Goal: Information Seeking & Learning: Learn about a topic

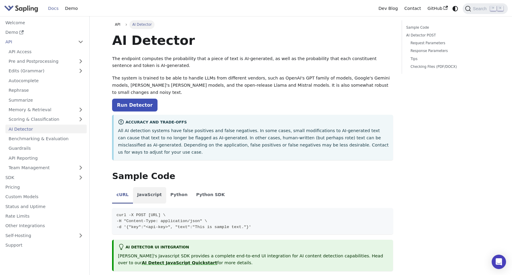
click at [158, 187] on li "JavaScript" at bounding box center [149, 195] width 33 height 17
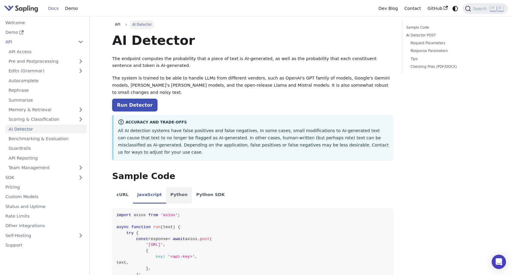
click at [174, 187] on li "Python" at bounding box center [179, 195] width 26 height 17
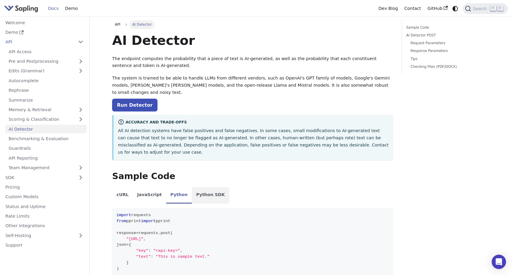
click at [196, 187] on li "Python SDK" at bounding box center [210, 195] width 37 height 17
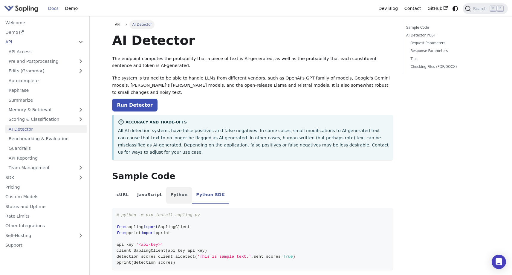
click at [166, 187] on li "Python" at bounding box center [179, 195] width 26 height 17
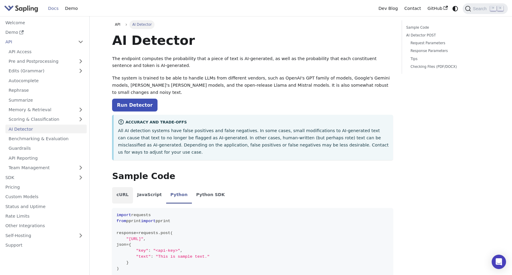
click at [121, 187] on li "cURL" at bounding box center [122, 195] width 21 height 17
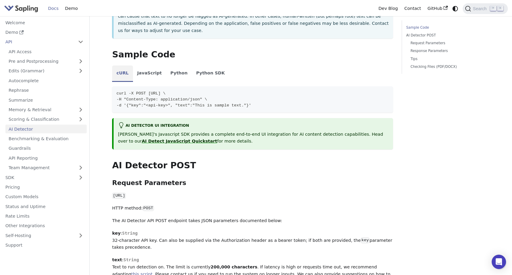
scroll to position [109, 0]
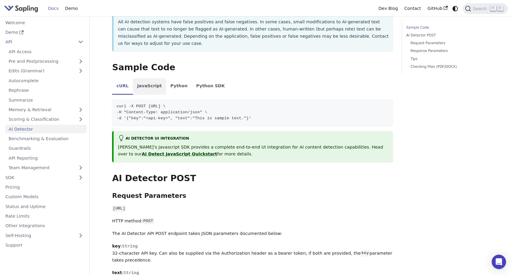
click at [158, 78] on li "JavaScript" at bounding box center [149, 86] width 33 height 17
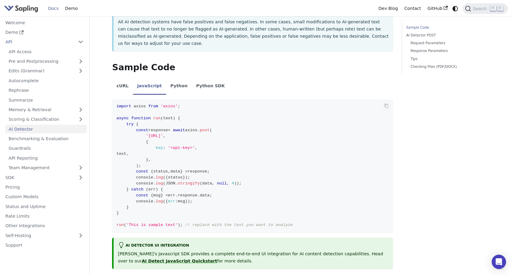
drag, startPoint x: 150, startPoint y: 122, endPoint x: 241, endPoint y: 123, distance: 90.6
click at [163, 134] on span "'[URL]'" at bounding box center [154, 136] width 17 height 4
copy span "[URL]"
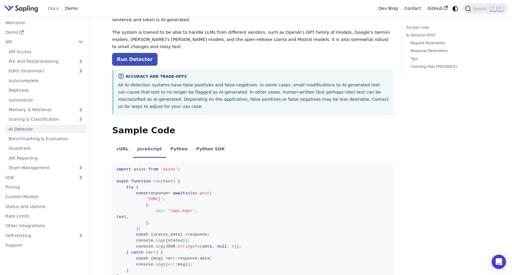
scroll to position [31, 0]
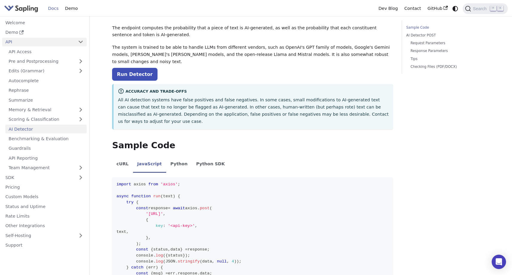
click at [44, 42] on link "API" at bounding box center [38, 42] width 73 height 9
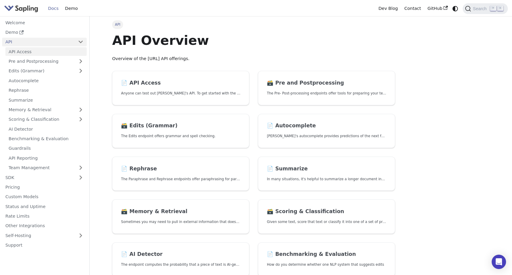
click at [42, 52] on link "API Access" at bounding box center [45, 51] width 81 height 9
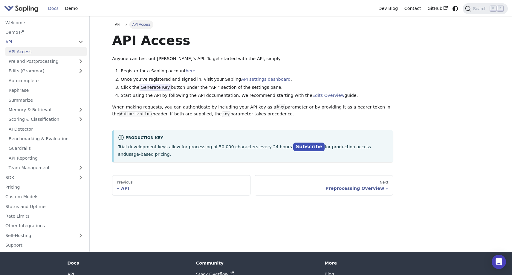
click at [259, 81] on link "API settings dashboard" at bounding box center [265, 79] width 49 height 5
click at [29, 216] on link "Rate Limits" at bounding box center [44, 216] width 85 height 9
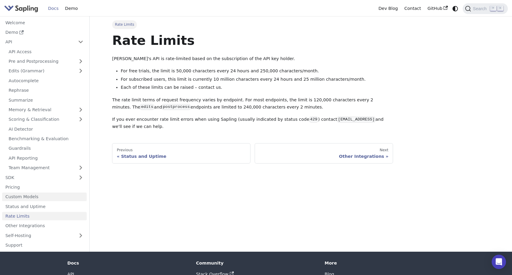
click at [38, 199] on link "Custom Models" at bounding box center [44, 197] width 85 height 9
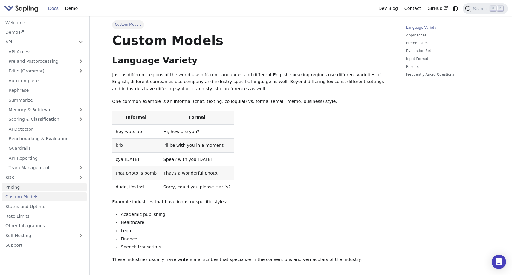
click at [43, 191] on link "Pricing" at bounding box center [44, 187] width 85 height 9
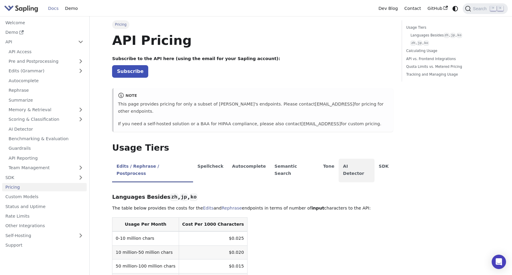
click at [339, 160] on li "AI Detector" at bounding box center [357, 171] width 36 height 24
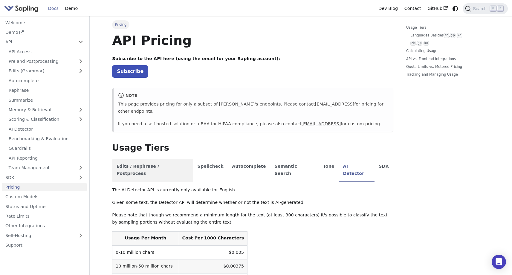
click at [149, 165] on li "Edits / Rephrase / Postprocess" at bounding box center [152, 171] width 81 height 24
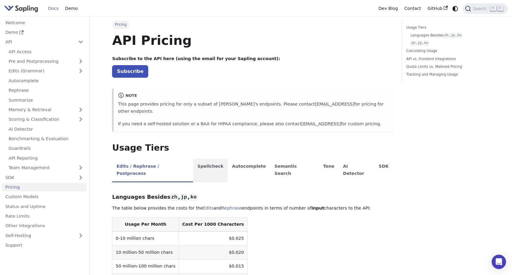
click at [198, 161] on li "Spellcheck" at bounding box center [210, 171] width 35 height 24
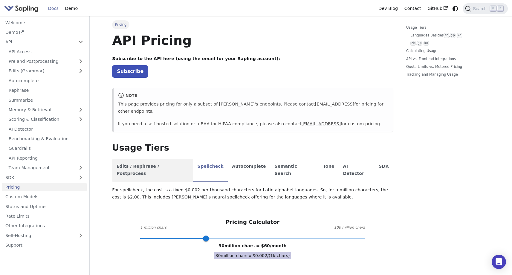
click at [165, 162] on li "Edits / Rephrase / Postprocess" at bounding box center [152, 171] width 81 height 24
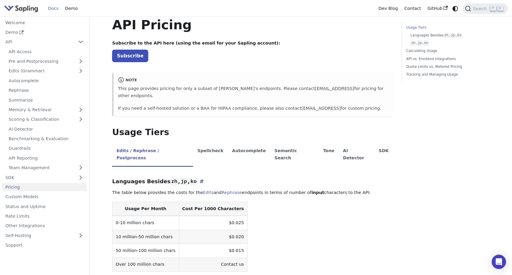
scroll to position [36, 0]
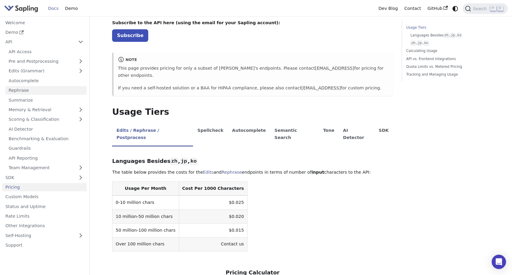
click at [60, 88] on link "Rephrase" at bounding box center [45, 90] width 81 height 9
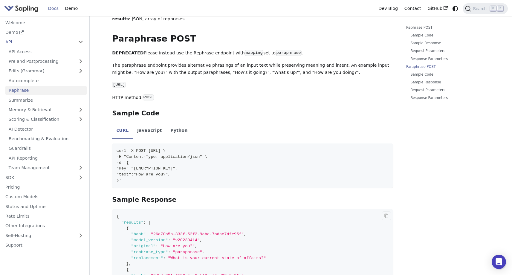
scroll to position [722, 0]
click at [245, 51] on code "mapping" at bounding box center [254, 54] width 19 height 6
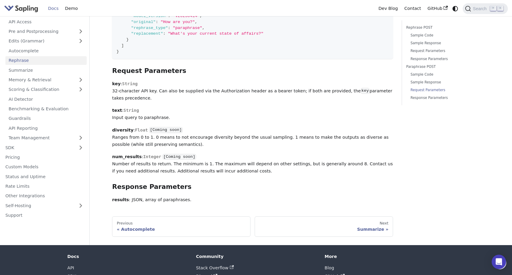
scroll to position [1023, 0]
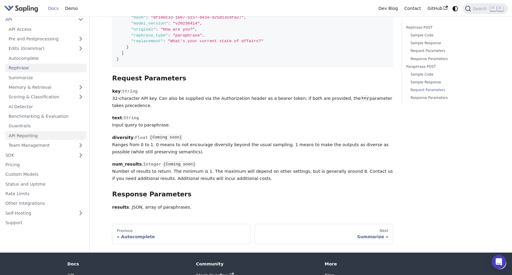
click at [46, 133] on link "API Reporting" at bounding box center [45, 136] width 81 height 9
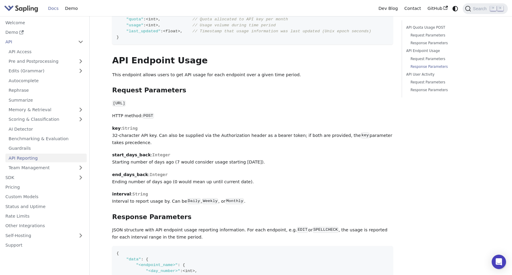
scroll to position [175, 0]
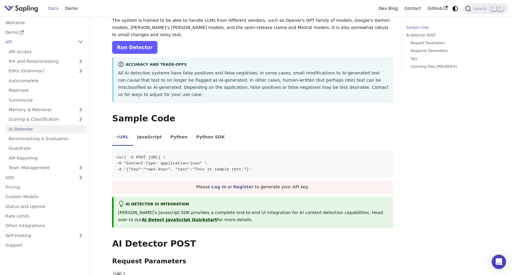
scroll to position [55, 0]
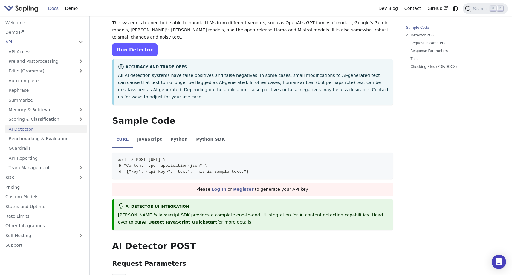
click at [138, 43] on link "Run Detector" at bounding box center [134, 49] width 45 height 13
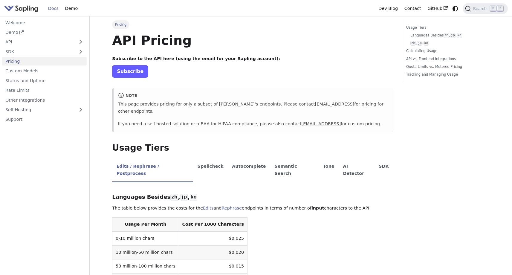
click at [132, 74] on link "Subscribe" at bounding box center [130, 71] width 36 height 12
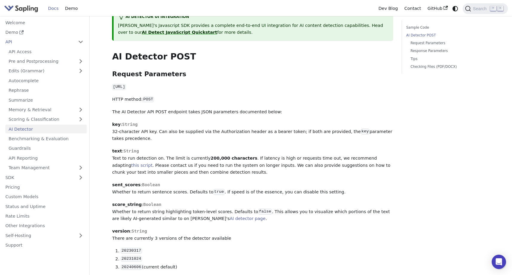
scroll to position [211, 0]
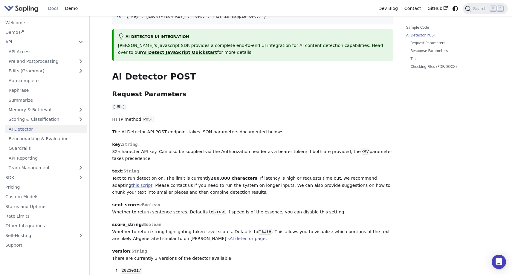
click at [153, 183] on link "this script" at bounding box center [141, 185] width 21 height 5
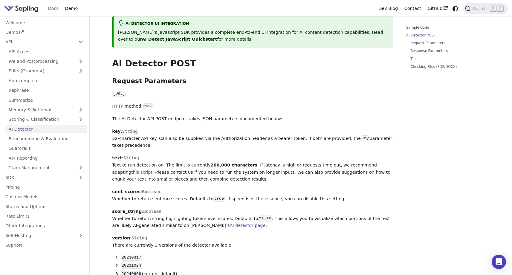
drag, startPoint x: 112, startPoint y: 80, endPoint x: 209, endPoint y: 79, distance: 96.9
click at [209, 91] on p "[URL]" at bounding box center [252, 94] width 281 height 7
copy code "https://api.sapling.ai/api/v1/aidetect"
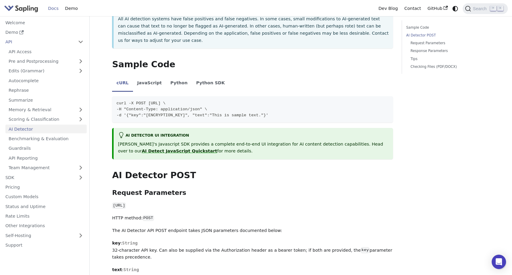
scroll to position [106, 0]
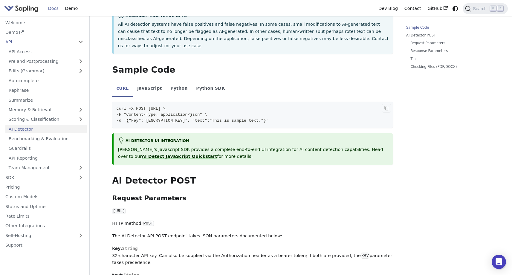
click at [204, 118] on span "-d '{"key":"5U96NWMG00D51O96RH3NJ12HBYX9XARO", "text":"This is sample text."}'" at bounding box center [193, 120] width 152 height 4
click at [149, 81] on li "JavaScript" at bounding box center [149, 89] width 33 height 17
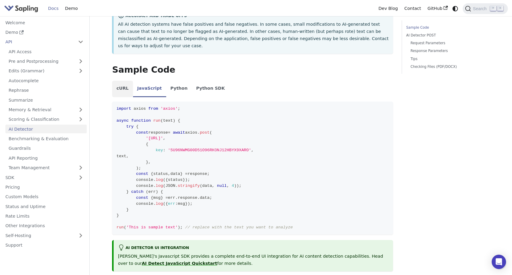
click at [122, 81] on li "cURL" at bounding box center [122, 89] width 21 height 17
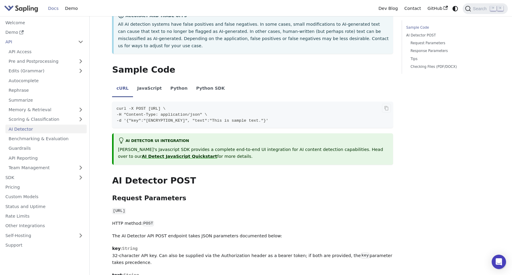
click at [183, 118] on span "-d '{"key":"[ENCRYPTION_KEY]", "text":"This is sample text."}'" at bounding box center [193, 120] width 152 height 4
copy span "5U96NWMG00D51O96RH3NJ12HBYX9XARO"
click at [181, 81] on li "Python" at bounding box center [179, 89] width 26 height 17
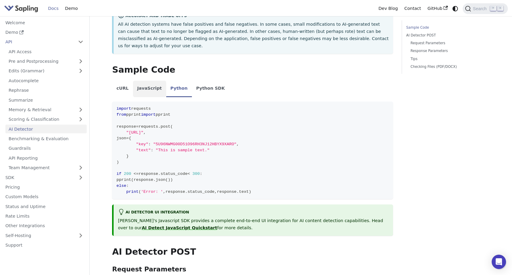
click at [146, 81] on li "JavaScript" at bounding box center [149, 89] width 33 height 17
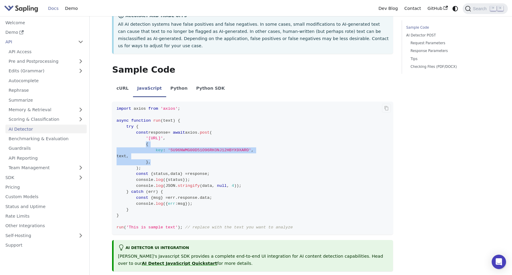
drag, startPoint x: 145, startPoint y: 131, endPoint x: 155, endPoint y: 147, distance: 18.7
click at [155, 147] on code "import axios from 'axios' ; async function run ( text ) { try { const response …" at bounding box center [252, 168] width 281 height 133
copy code "{ key : '5U96NWMG00D51O96RH3NJ12HBYX9XARO' , text , } ,"
click at [224, 140] on code "import axios from 'axios' ; async function run ( text ) { try { const response …" at bounding box center [252, 168] width 281 height 133
drag, startPoint x: 154, startPoint y: 135, endPoint x: 249, endPoint y: 138, distance: 95.8
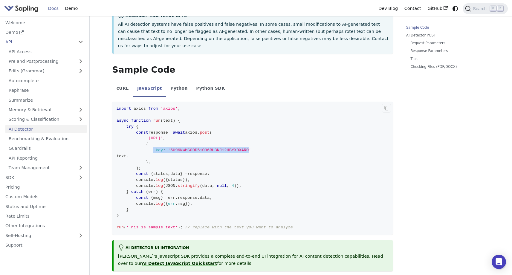
click at [249, 138] on code "import axios from 'axios' ; async function run ( text ) { try { const response …" at bounding box center [252, 168] width 281 height 133
click at [257, 140] on code "import axios from 'axios' ; async function run ( text ) { try { const response …" at bounding box center [252, 168] width 281 height 133
drag, startPoint x: 156, startPoint y: 136, endPoint x: 173, endPoint y: 142, distance: 17.7
click at [173, 142] on code "import axios from 'axios' ; async function run ( text ) { try { const response …" at bounding box center [252, 168] width 281 height 133
copy code "key : '5U96NWMG00D51O96RH3NJ12HBYX9XARO' , text ,"
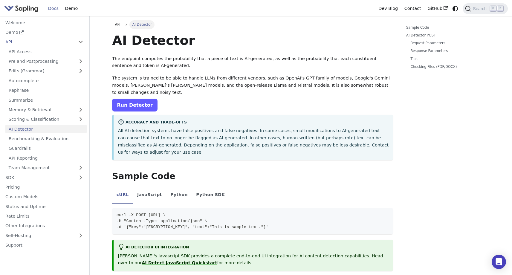
click at [136, 99] on link "Run Detector" at bounding box center [134, 105] width 45 height 13
